Goal: Find specific page/section: Find specific page/section

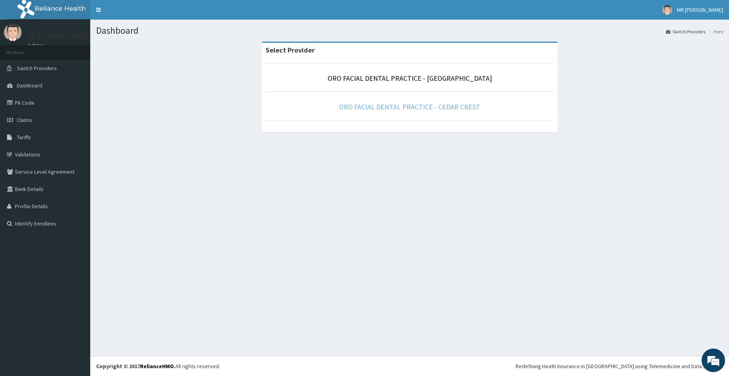
click at [426, 108] on link "ORO FACIAL DENTAL PRACTICE - CEDAR CREST" at bounding box center [409, 106] width 141 height 9
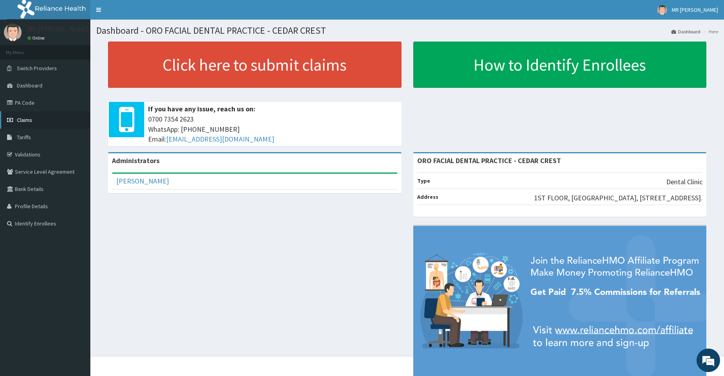
click at [29, 124] on link "Claims" at bounding box center [45, 119] width 90 height 17
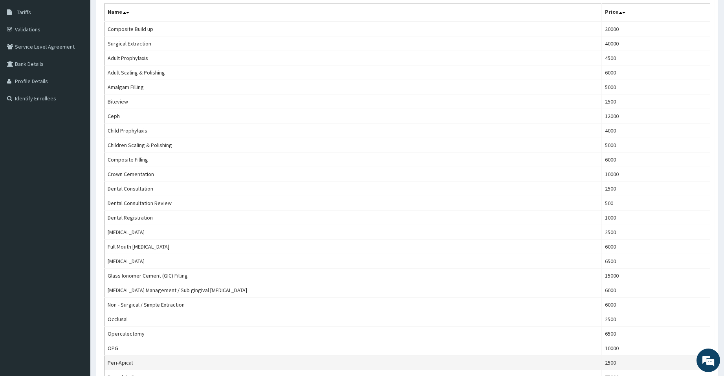
scroll to position [123, 0]
